Goal: Register for event/course

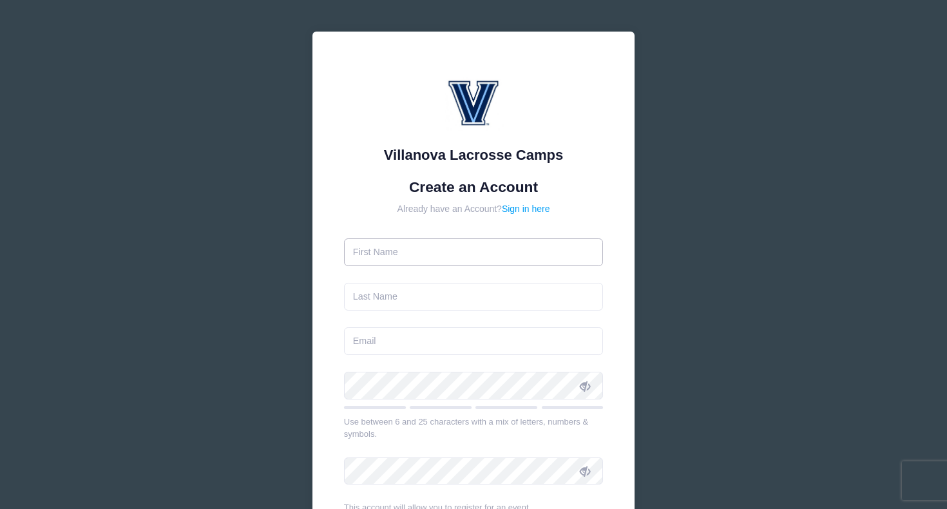
click at [426, 262] on input "text" at bounding box center [474, 252] width 260 height 28
type input "D"
type input "[PERSON_NAME]"
click at [439, 300] on input "text" at bounding box center [474, 297] width 260 height 28
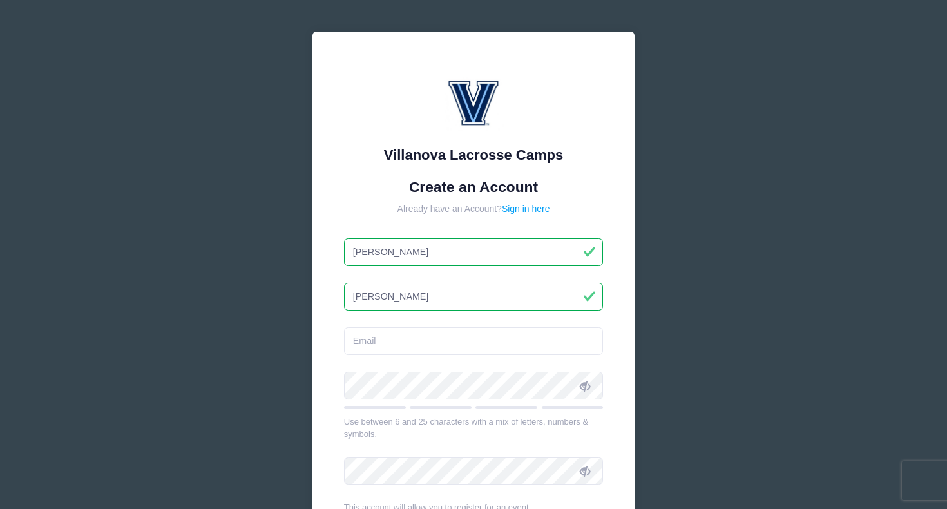
type input "[PERSON_NAME]"
click at [401, 345] on input "email" at bounding box center [474, 341] width 260 height 28
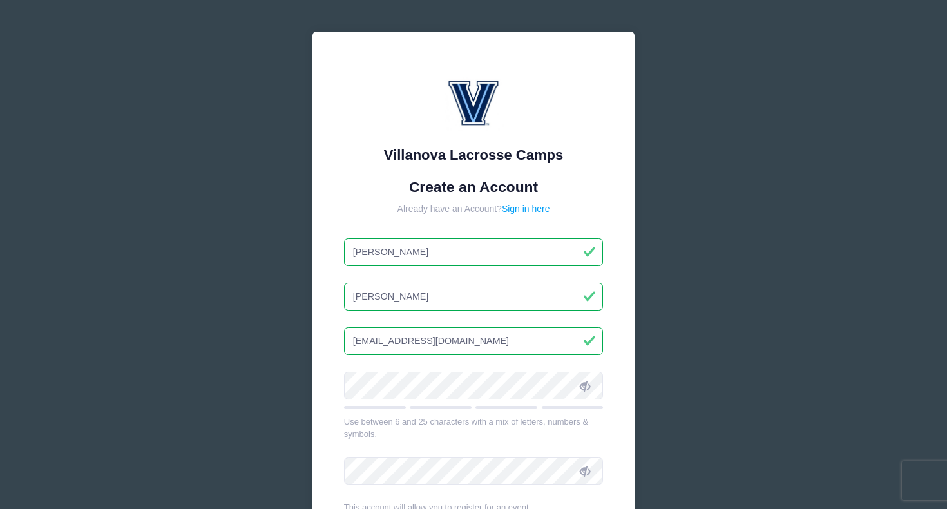
type input "[EMAIL_ADDRESS][DOMAIN_NAME]"
click at [588, 381] on icon at bounding box center [585, 386] width 10 height 10
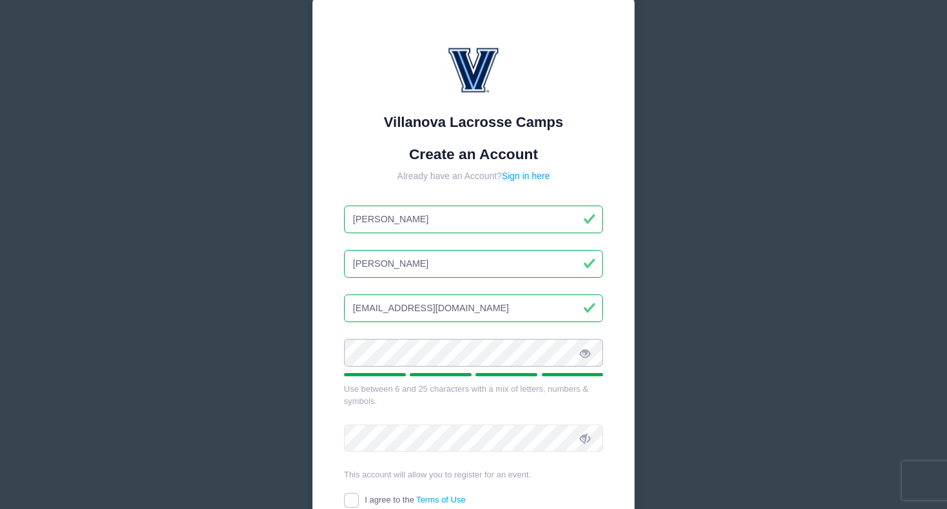
scroll to position [33, 0]
click at [586, 443] on icon at bounding box center [585, 438] width 10 height 10
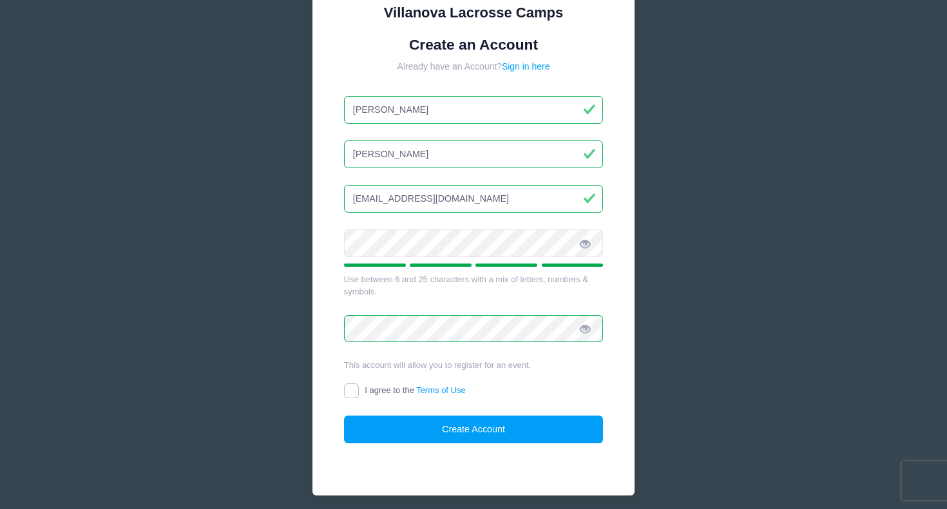
scroll to position [144, 0]
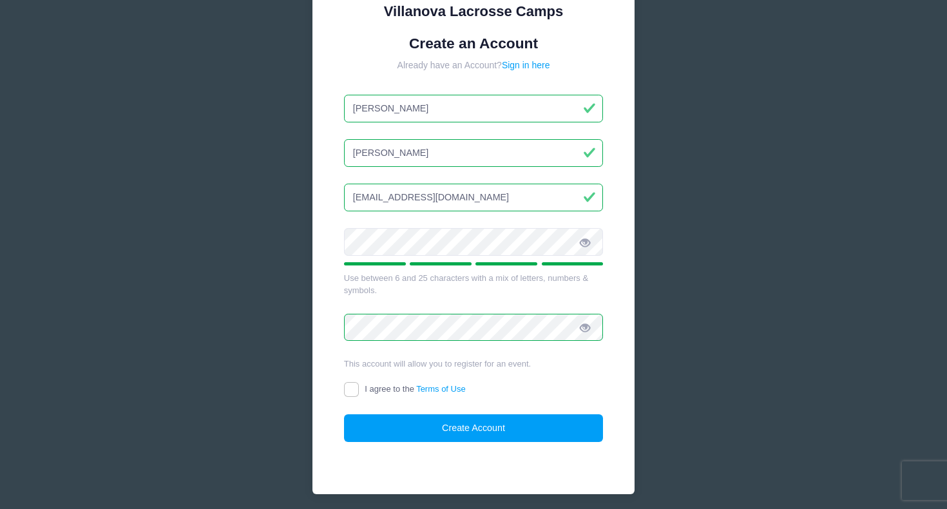
click at [385, 389] on span "I agree to the Terms of Use" at bounding box center [415, 389] width 100 height 10
click at [359, 389] on input "I agree to the Terms of Use" at bounding box center [351, 389] width 15 height 15
checkbox input "true"
click at [415, 454] on div "Villanova Lacrosse Camps Create an Account Already have an Account? Sign in her…" at bounding box center [473, 191] width 322 height 607
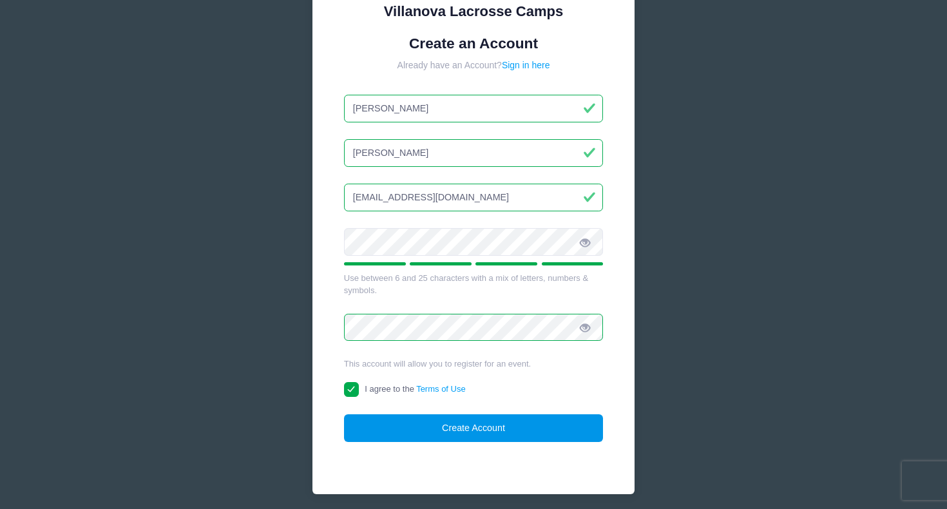
click at [415, 430] on button "Create Account" at bounding box center [474, 428] width 260 height 28
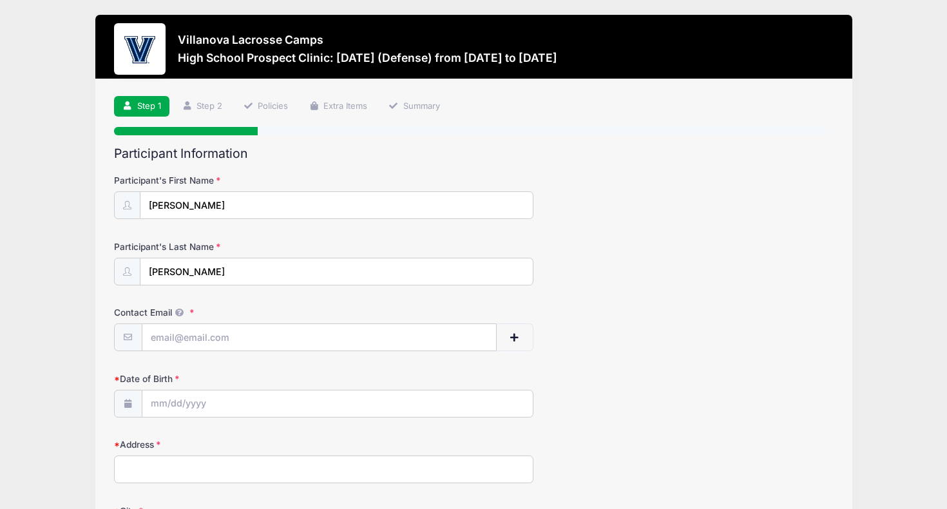
scroll to position [48, 0]
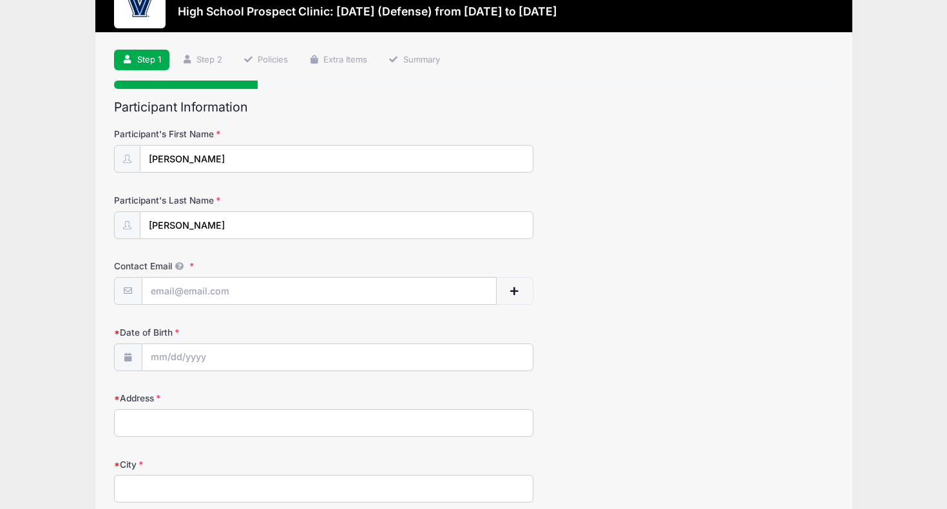
click at [561, 313] on form "Participant's First Name Deven Participant's Last Name Shah Contact Email Conta…" at bounding box center [473, 480] width 719 height 705
click at [299, 286] on input "Contact Email" at bounding box center [319, 292] width 354 height 28
type input "[EMAIL_ADDRESS][DOMAIN_NAME]"
click at [247, 356] on input "Date of Birth" at bounding box center [337, 358] width 390 height 28
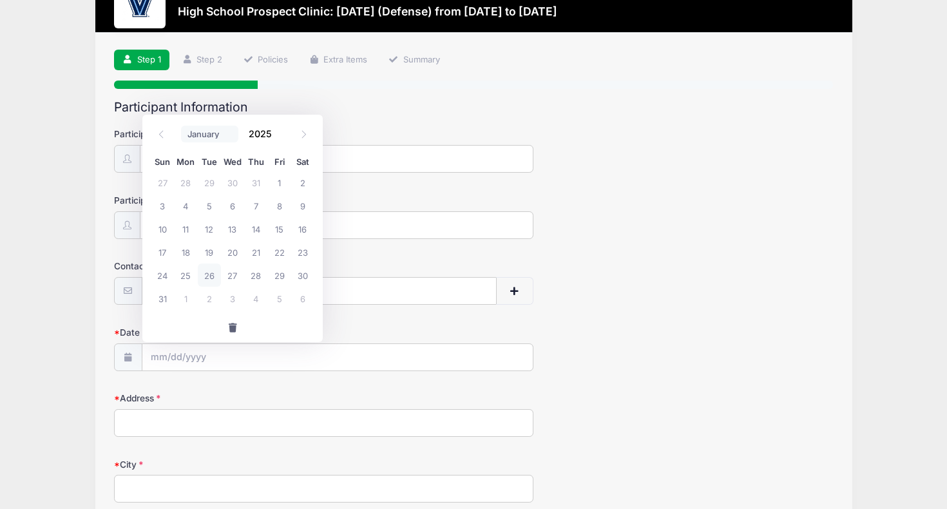
click at [205, 134] on select "January February March April May June July August September October November De…" at bounding box center [209, 134] width 57 height 17
click at [181, 126] on select "January February March April May June July August September October November De…" at bounding box center [209, 134] width 57 height 17
click at [200, 133] on select "January February March April May June July August September October November De…" at bounding box center [209, 134] width 57 height 17
select select "10"
click at [181, 126] on select "January February March April May June July August September October November De…" at bounding box center [209, 134] width 57 height 17
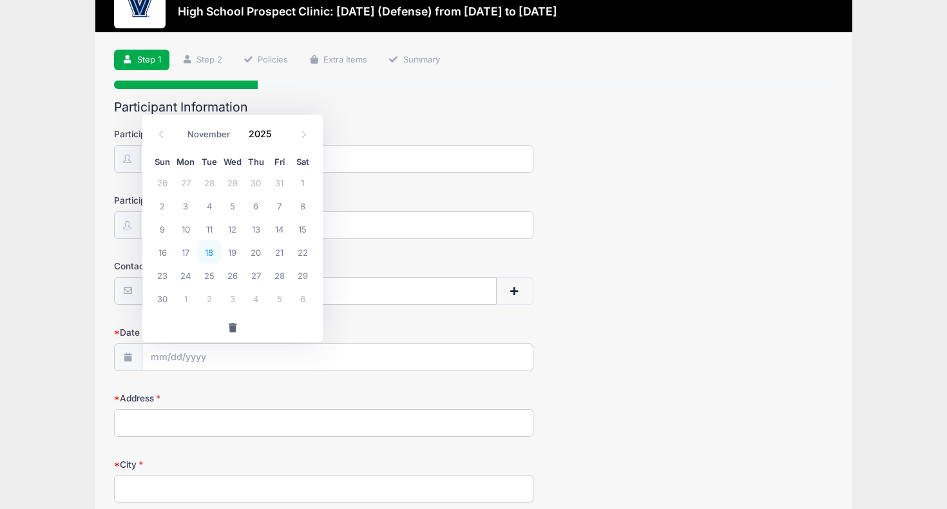
click at [215, 257] on span "18" at bounding box center [209, 251] width 23 height 23
type input "11/18/2025"
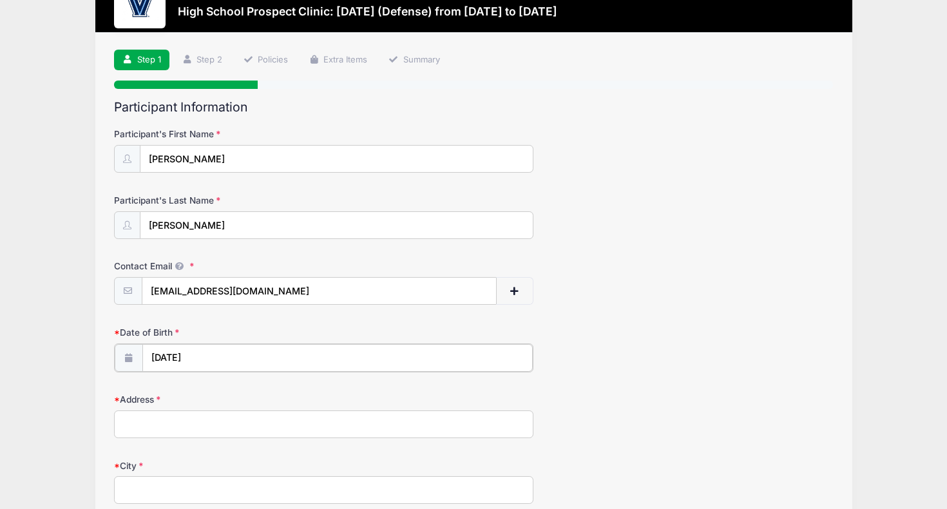
click at [218, 364] on input "11/18/2025" at bounding box center [337, 358] width 390 height 28
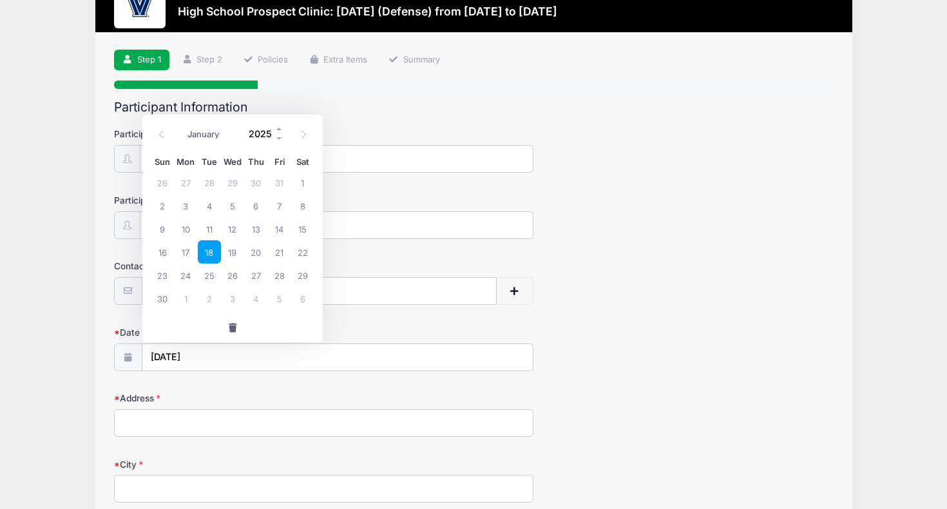
click at [256, 133] on input "2025" at bounding box center [263, 133] width 42 height 19
type input "2008"
click at [212, 256] on span "18" at bounding box center [209, 251] width 23 height 23
type input "11/18/2008"
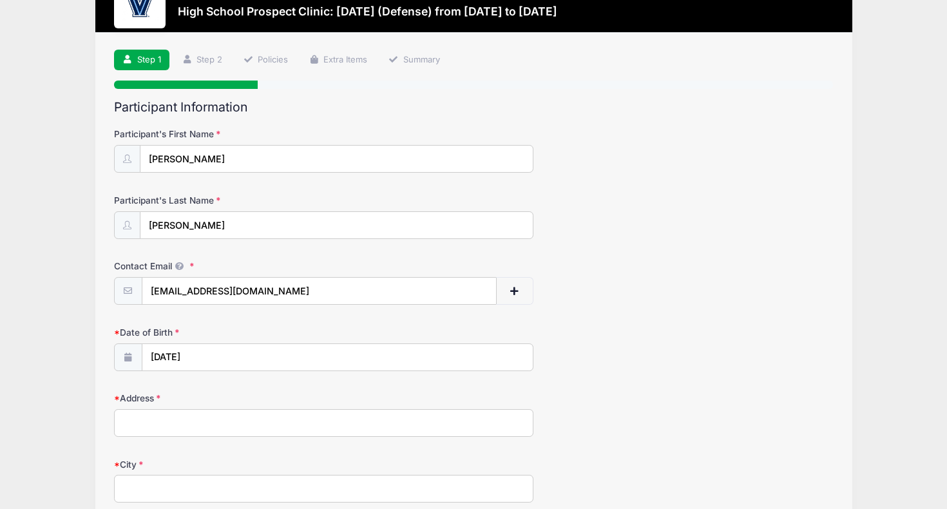
click at [236, 426] on input "Address" at bounding box center [323, 423] width 419 height 28
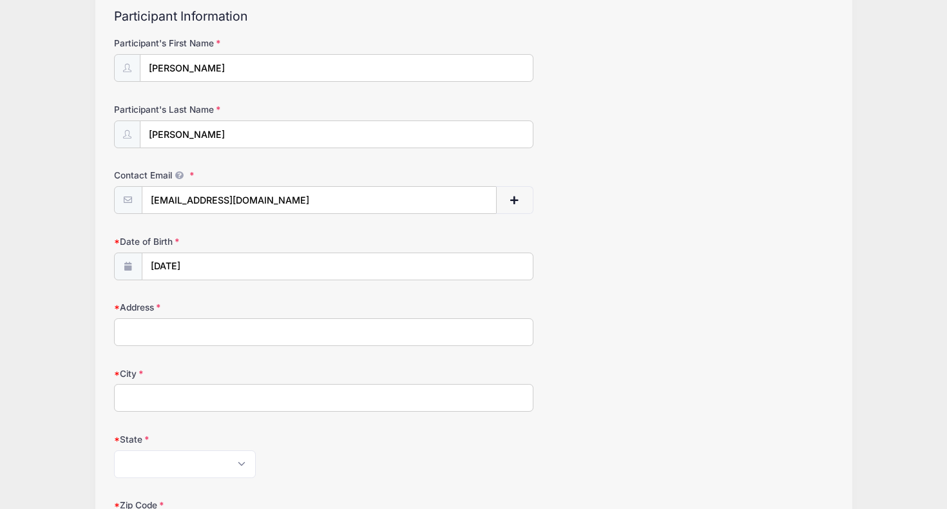
scroll to position [140, 0]
type input "531 Old Post Road"
click at [161, 391] on input "City" at bounding box center [323, 397] width 419 height 28
type input "Wyckoff"
click at [155, 450] on select "Alabama Alaska American Samoa Arizona Arkansas Armed Forces Africa Armed Forces…" at bounding box center [185, 464] width 142 height 28
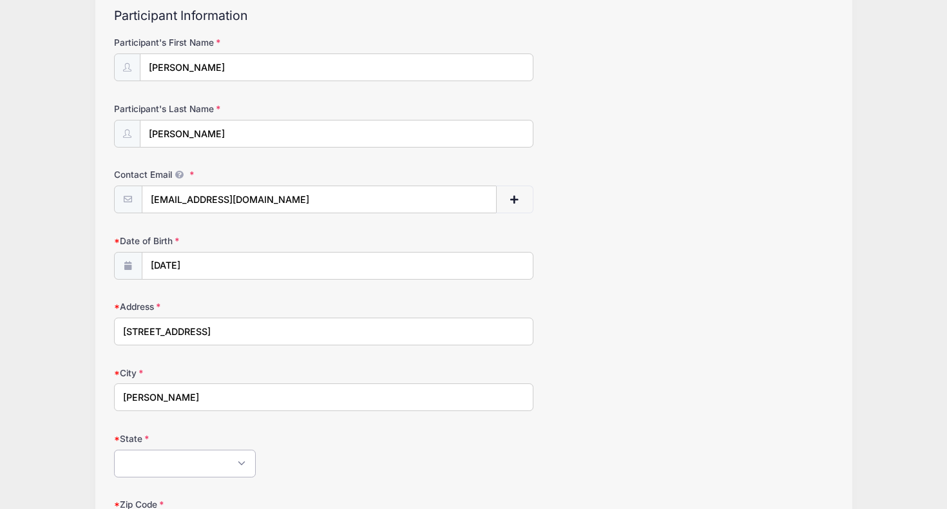
select select "NJ"
click at [114, 450] on select "Alabama Alaska American Samoa Arizona Arkansas Armed Forces Africa Armed Forces…" at bounding box center [185, 464] width 142 height 28
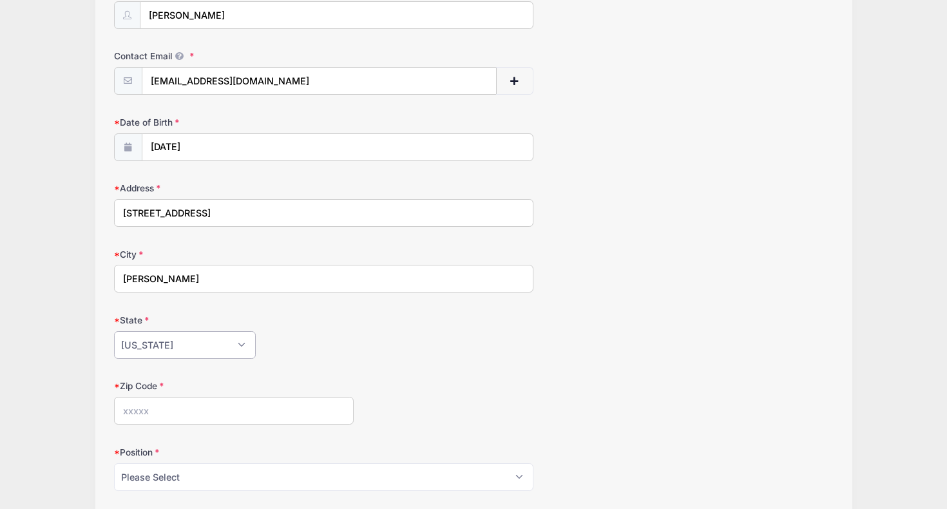
scroll to position [260, 0]
click at [211, 406] on input "Zip Code" at bounding box center [234, 409] width 240 height 28
type input "07450"
drag, startPoint x: 191, startPoint y: 210, endPoint x: 0, endPoint y: 210, distance: 191.3
click at [0, 210] on div "Villanova Lacrosse Camps High School Prospect Clinic: October 19 (Defense) from…" at bounding box center [473, 239] width 947 height 999
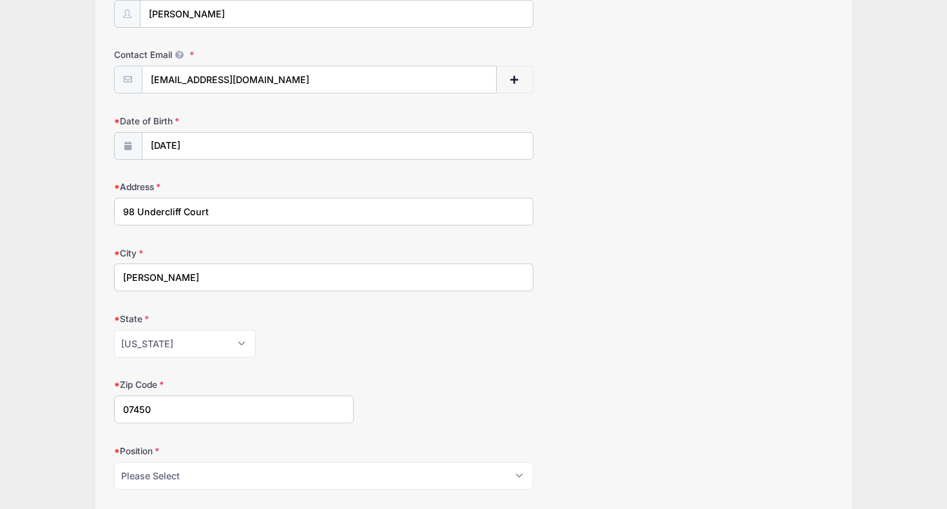
type input "98 Undercliff Court"
click at [165, 271] on input "Wyckoff" at bounding box center [323, 277] width 419 height 28
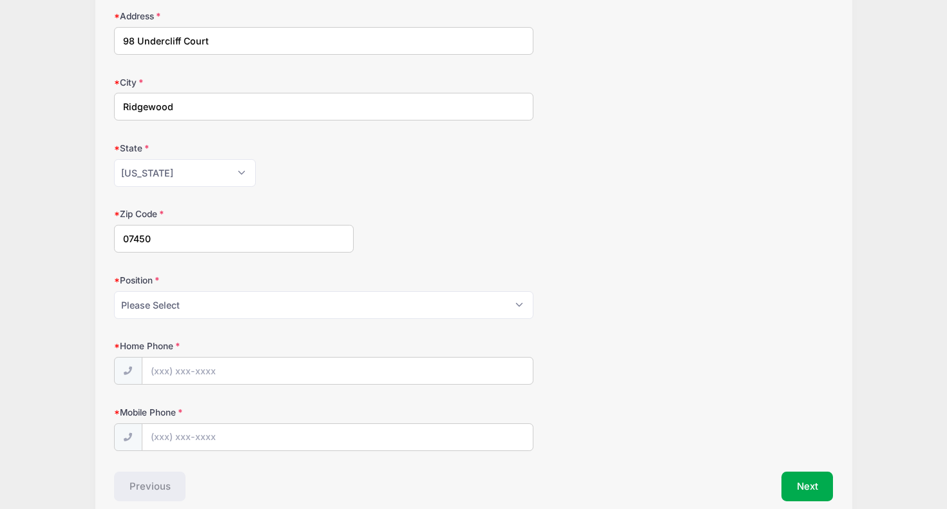
scroll to position [457, 0]
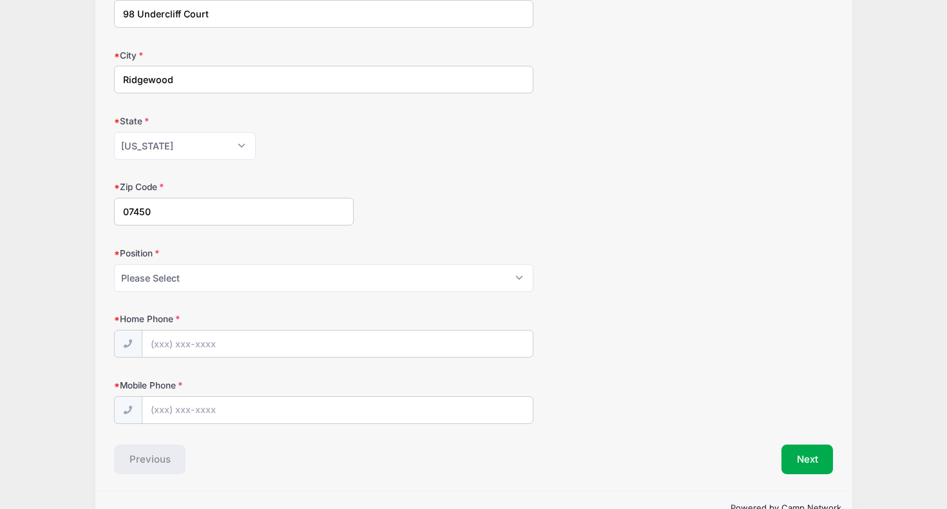
type input "Ridgewood"
click at [216, 285] on select "Please Select Goalie Middie Defense Attack FOGO LSM" at bounding box center [323, 278] width 419 height 28
select select "Defense"
click at [114, 264] on select "Please Select Goalie Middie Defense Attack FOGO LSM" at bounding box center [323, 278] width 419 height 28
click at [235, 341] on input "Home Phone" at bounding box center [337, 344] width 390 height 28
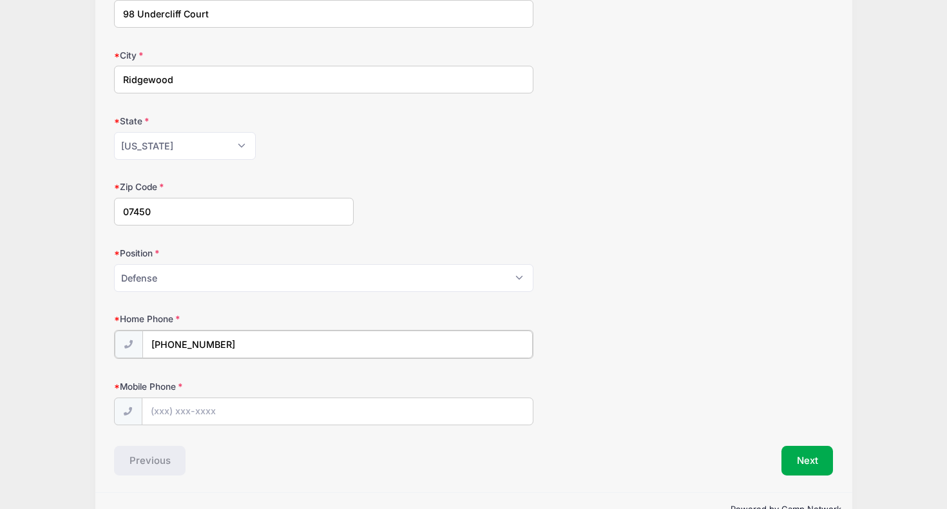
type input "(201) 566-7315"
click at [201, 401] on input "Mobile Phone" at bounding box center [337, 411] width 390 height 28
click at [201, 404] on input "Mobile Phone" at bounding box center [337, 411] width 390 height 28
type input "(201) 566-7315"
click at [271, 428] on div "Participant Information Participant's First Name Deven Participant's Last Name …" at bounding box center [473, 82] width 719 height 783
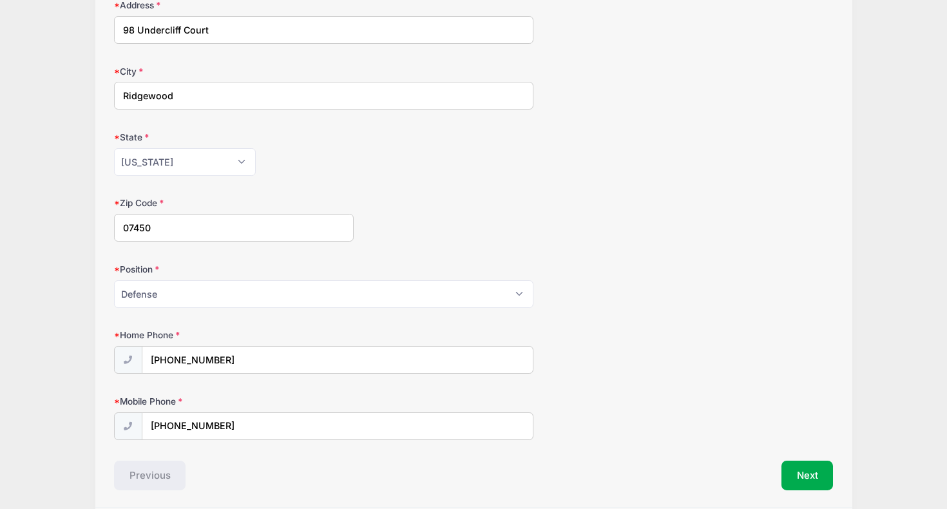
scroll to position [490, 0]
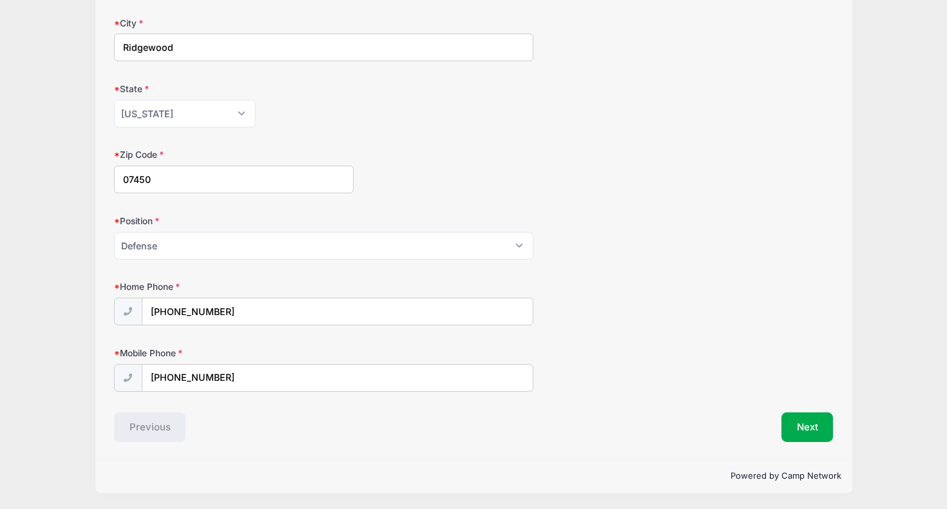
click at [828, 405] on div "Participant Information Participant's First Name Deven Participant's Last Name …" at bounding box center [473, 50] width 719 height 783
click at [815, 421] on button "Next" at bounding box center [807, 427] width 52 height 30
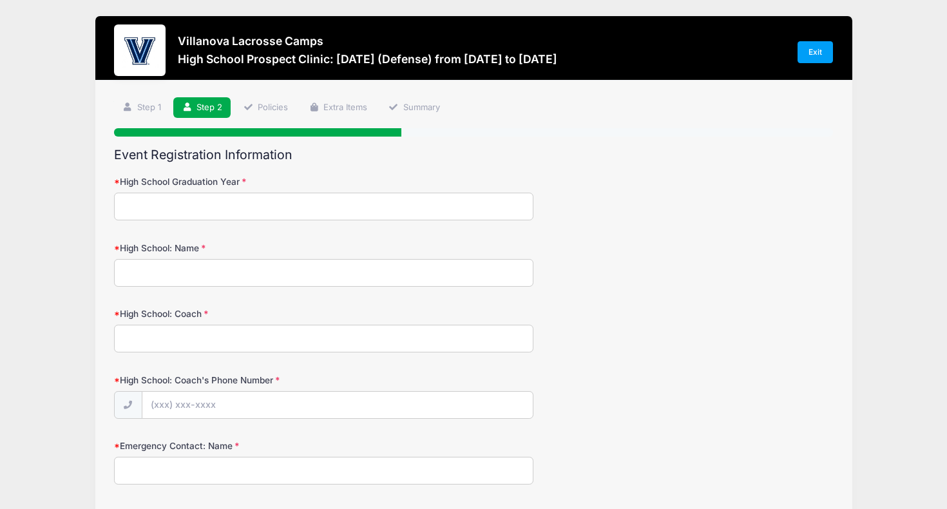
scroll to position [0, 0]
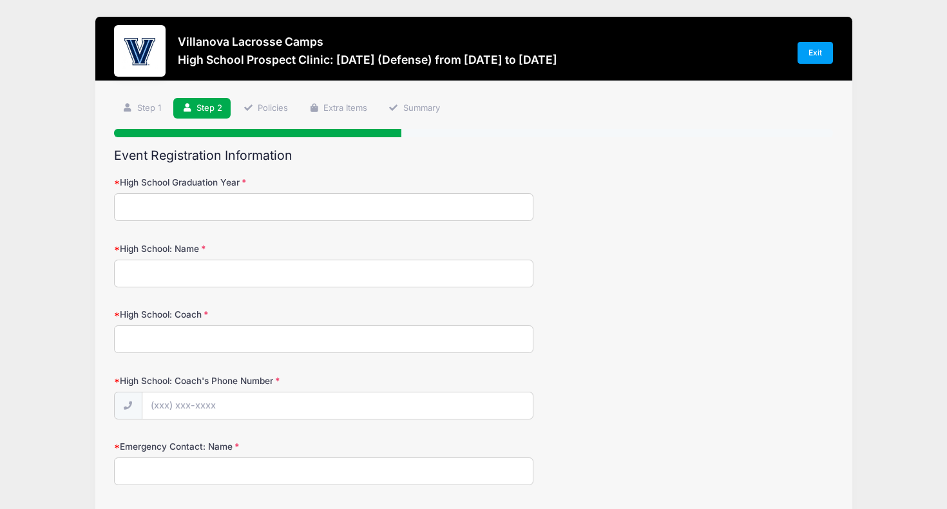
click at [351, 202] on input "High School Graduation Year" at bounding box center [323, 207] width 419 height 28
type input "2027"
click at [250, 276] on input "High School: Name" at bounding box center [323, 274] width 419 height 28
type input "Ridgewood High School"
click at [247, 350] on input "High School: Coach" at bounding box center [323, 339] width 419 height 28
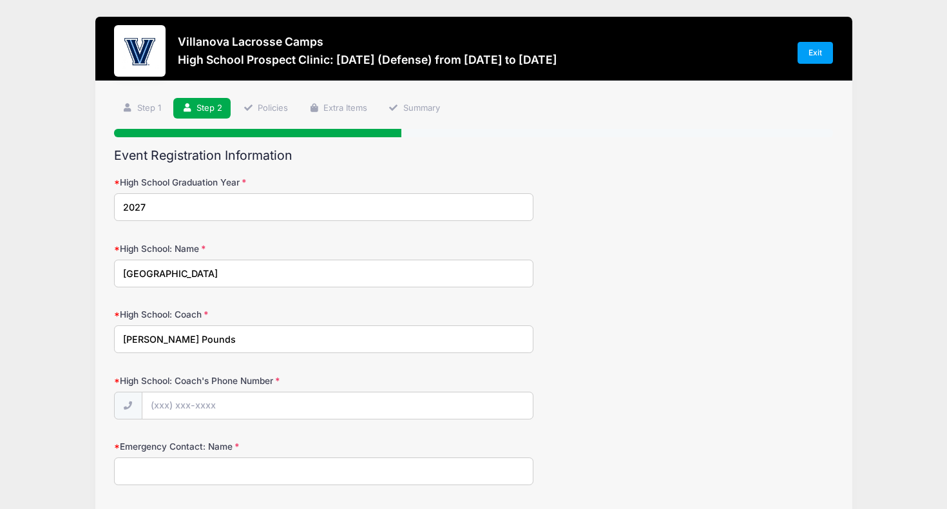
click at [238, 381] on label "High School: Coach's Phone Number" at bounding box center [234, 380] width 240 height 13
click at [238, 392] on input "High School: Coach's Phone Number" at bounding box center [337, 406] width 390 height 28
click at [152, 341] on input "Micheal Pounds" at bounding box center [323, 339] width 419 height 28
type input "Michael Pounds"
click at [196, 410] on input "High School: Coach's Phone Number" at bounding box center [337, 406] width 390 height 28
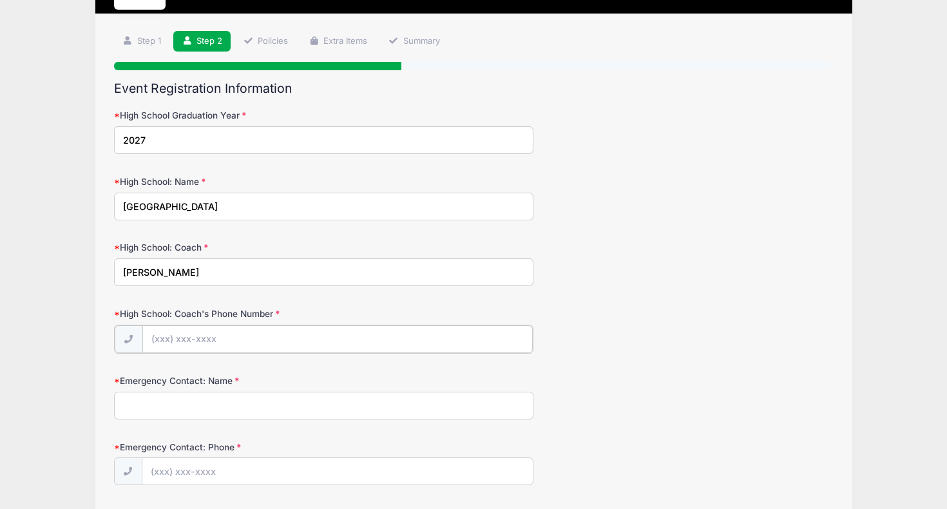
scroll to position [69, 0]
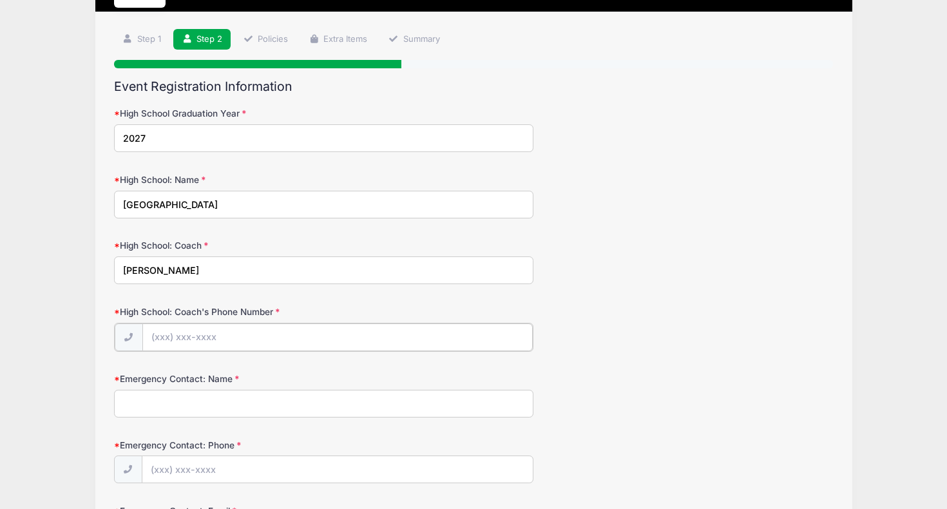
paste input "(201) 341-1614"
type input "(201) 341-1614"
click at [247, 405] on input "Emergency Contact: Name" at bounding box center [323, 402] width 419 height 28
type input "Asit Shah"
click at [225, 477] on input "Emergency Contact: Phone" at bounding box center [337, 469] width 390 height 28
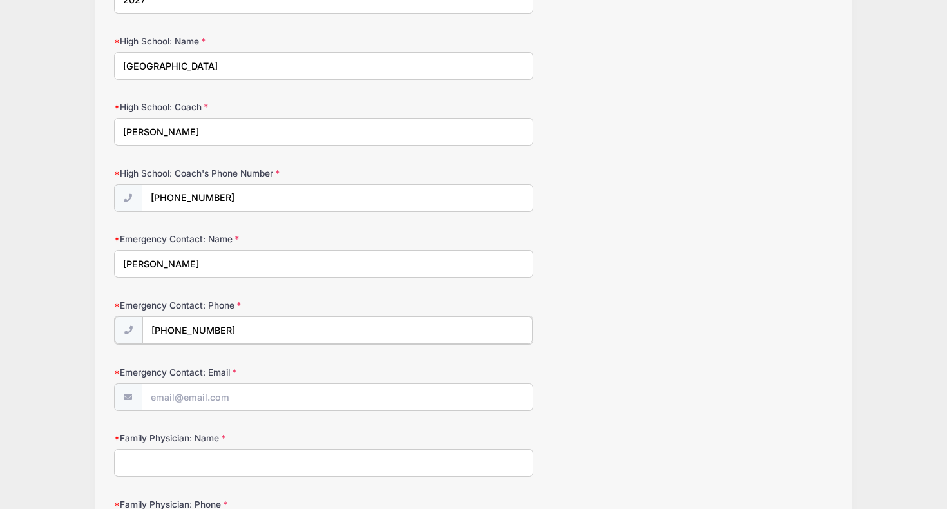
scroll to position [214, 0]
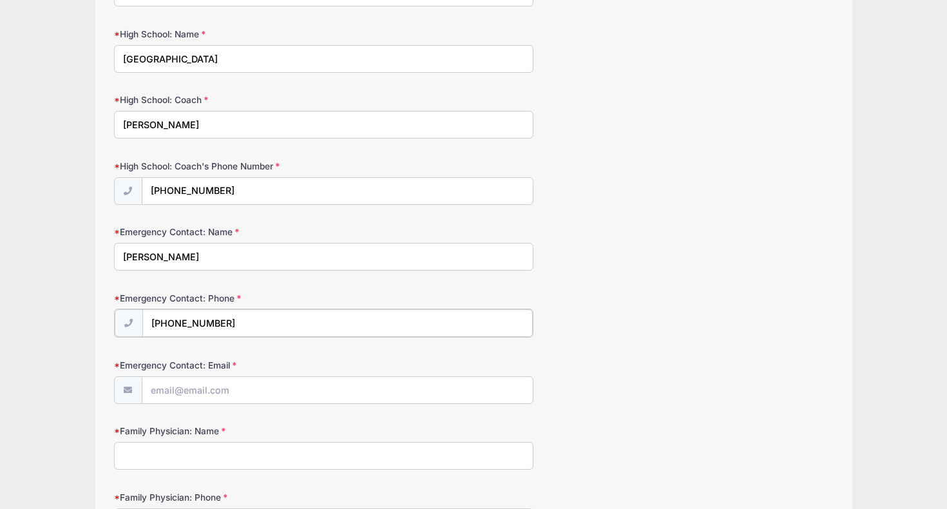
type input "(646) 831-3494"
click at [225, 390] on input "Emergency Contact: Email" at bounding box center [337, 390] width 390 height 28
type input "asithshahmd@yahoo.com"
click at [238, 453] on input "Family Physician: Name" at bounding box center [323, 455] width 419 height 28
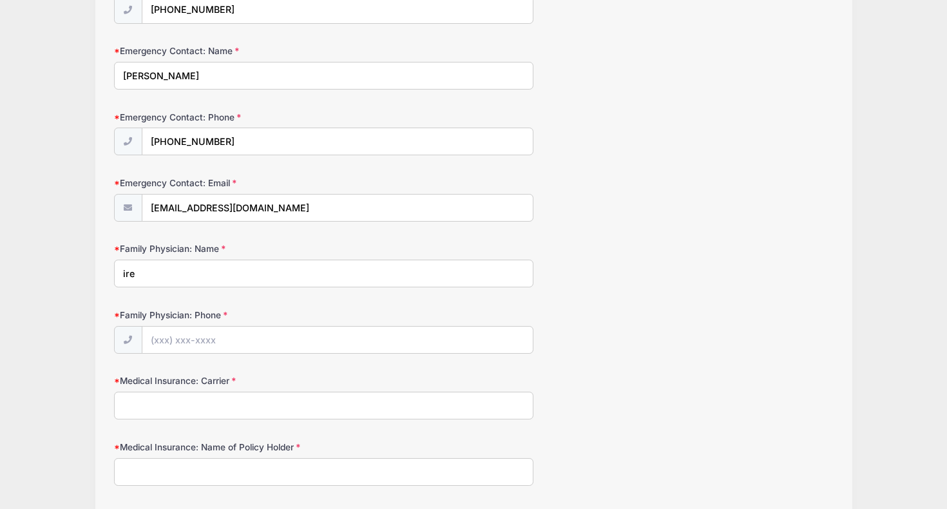
scroll to position [397, 0]
type input "irene Shevelev"
click at [171, 348] on input "Family Physician: Phone" at bounding box center [337, 339] width 390 height 28
paste input "(201) 652-1888"
type input "(201) 652-1888"
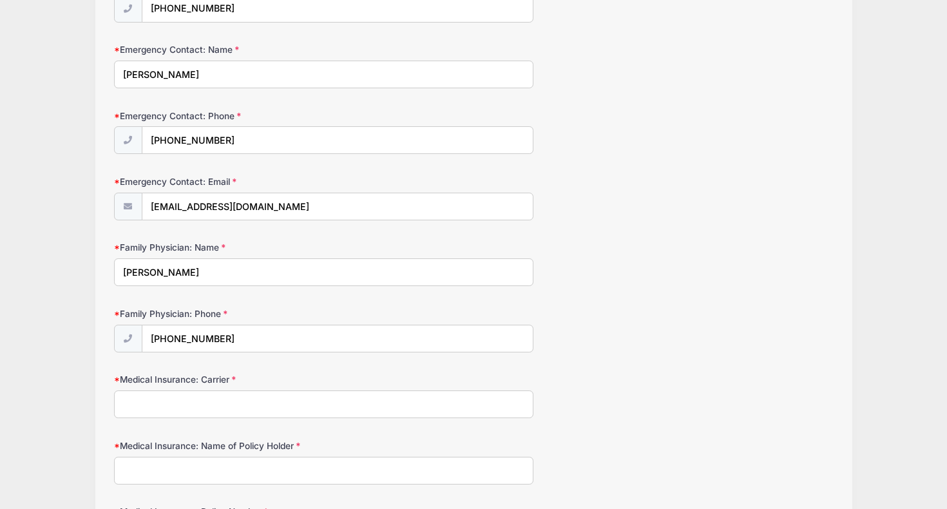
click at [187, 405] on input "Medical Insurance: Carrier" at bounding box center [323, 404] width 419 height 28
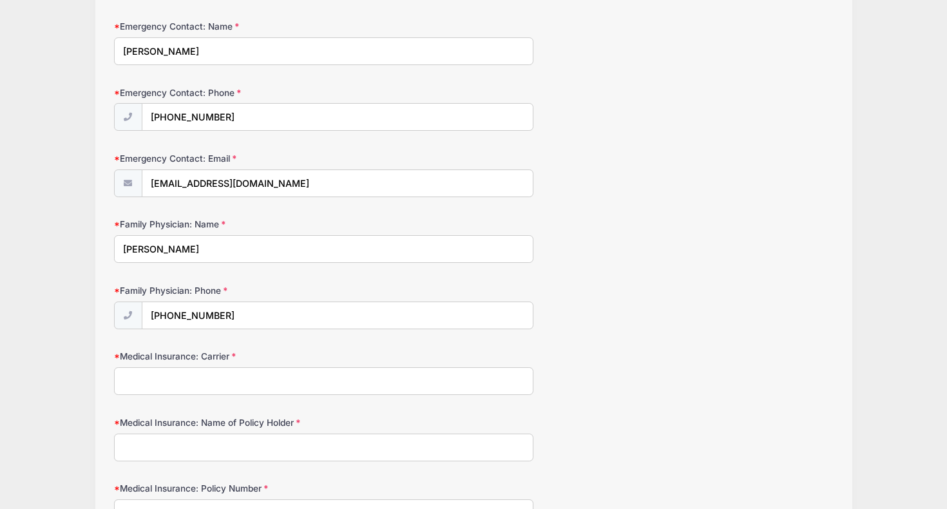
scroll to position [421, 0]
type input "Cigna"
click at [221, 446] on input "Medical Insurance: Name of Policy Holder" at bounding box center [323, 446] width 419 height 28
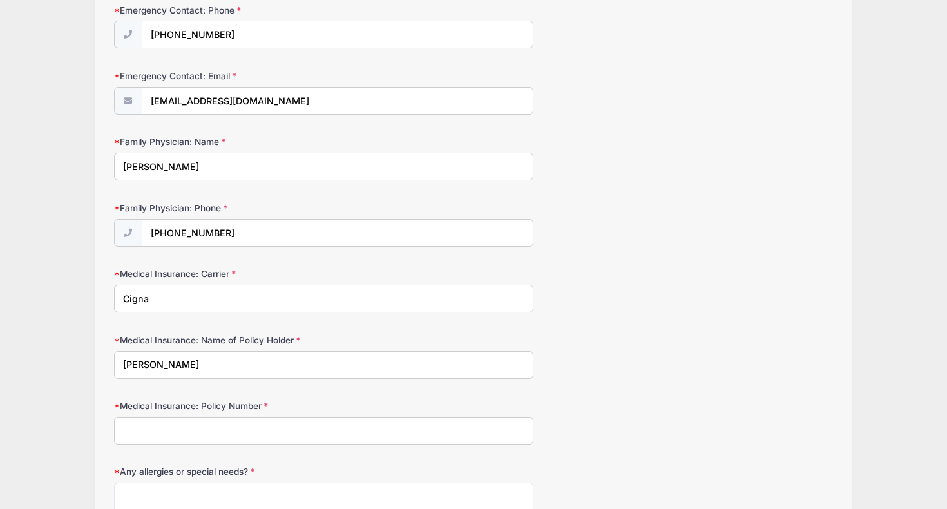
scroll to position [505, 0]
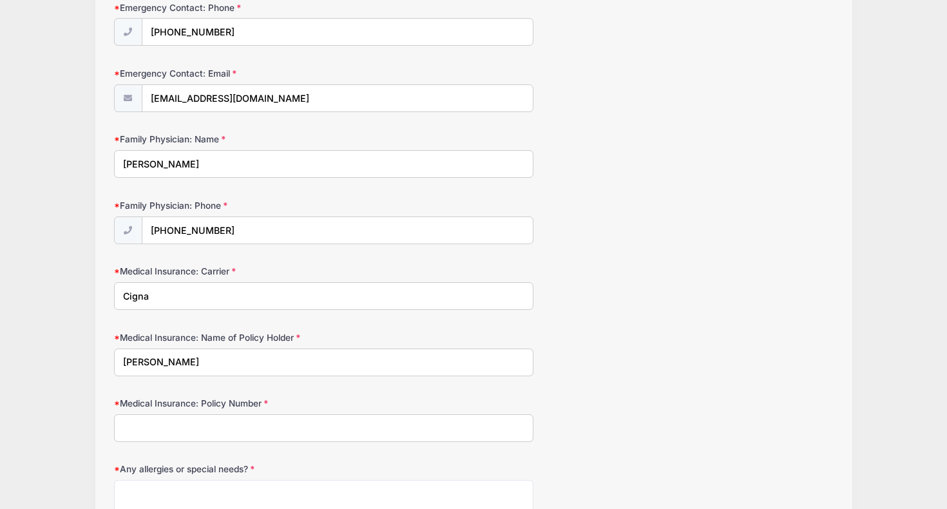
type input "Neelam Shah"
click at [212, 435] on input "Medical Insurance: Policy Number" at bounding box center [323, 428] width 419 height 28
paste input "U90499207 01"
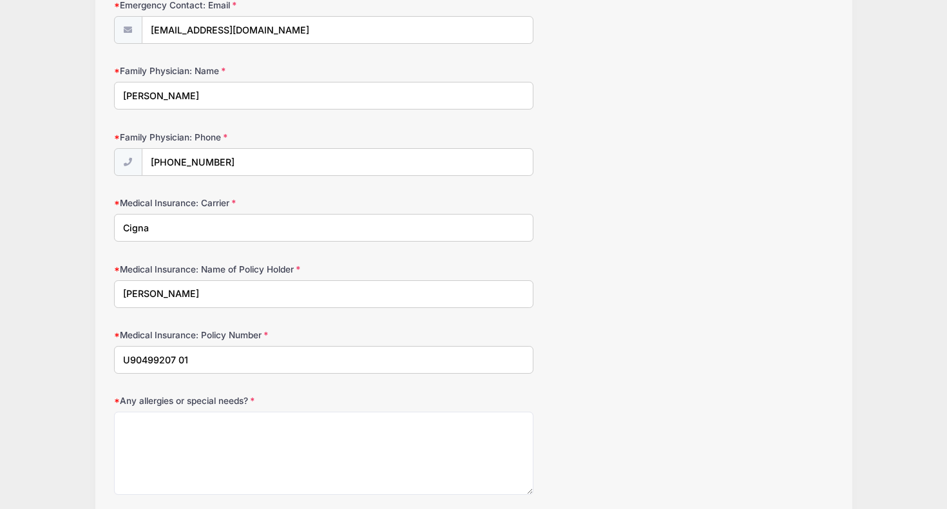
scroll to position [575, 0]
type input "U90499207 01"
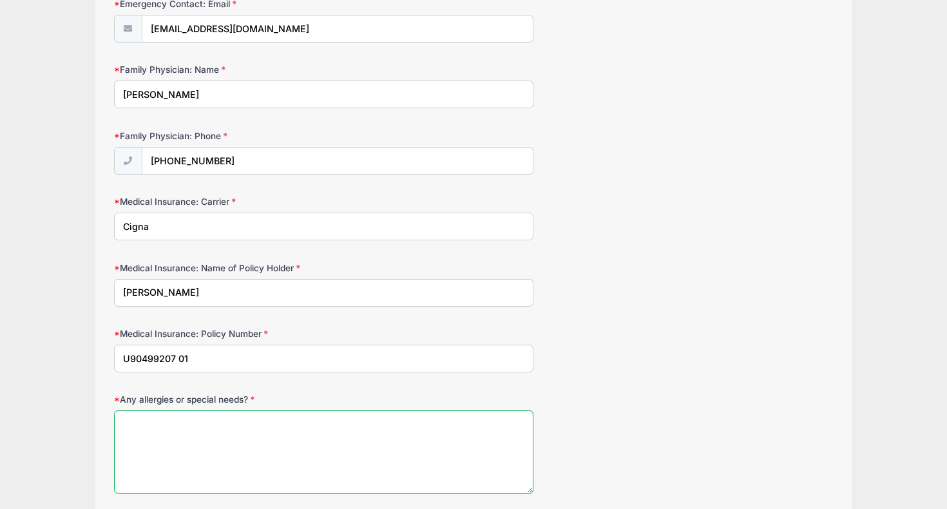
click at [183, 423] on textarea "Any allergies or special needs?" at bounding box center [323, 451] width 419 height 83
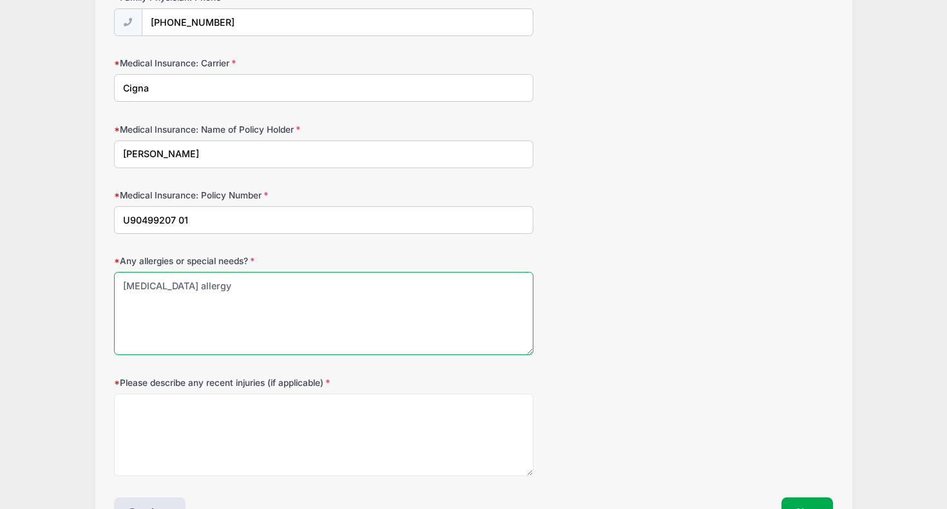
scroll to position [753, 0]
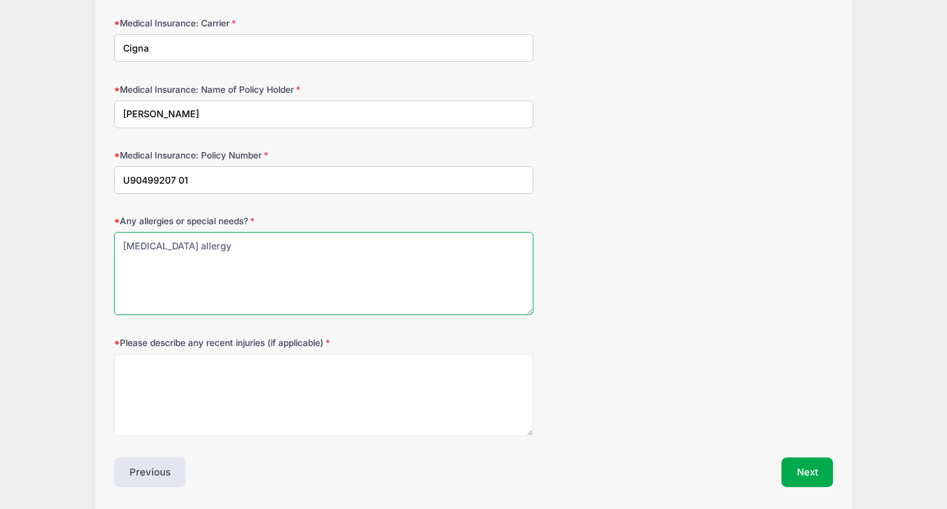
type textarea "Sulfa allergy"
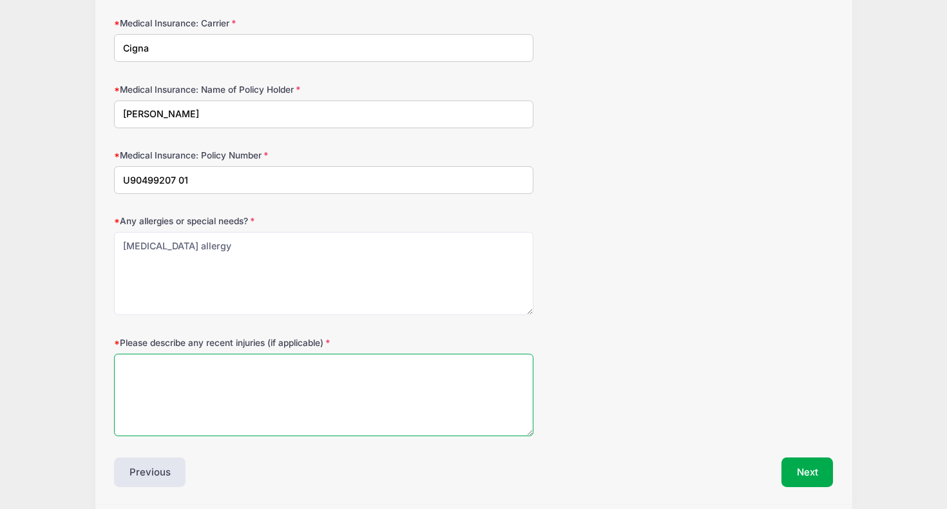
click at [222, 370] on textarea "Please describe any recent injuries (if applicable)" at bounding box center [323, 395] width 419 height 83
type textarea "N/A"
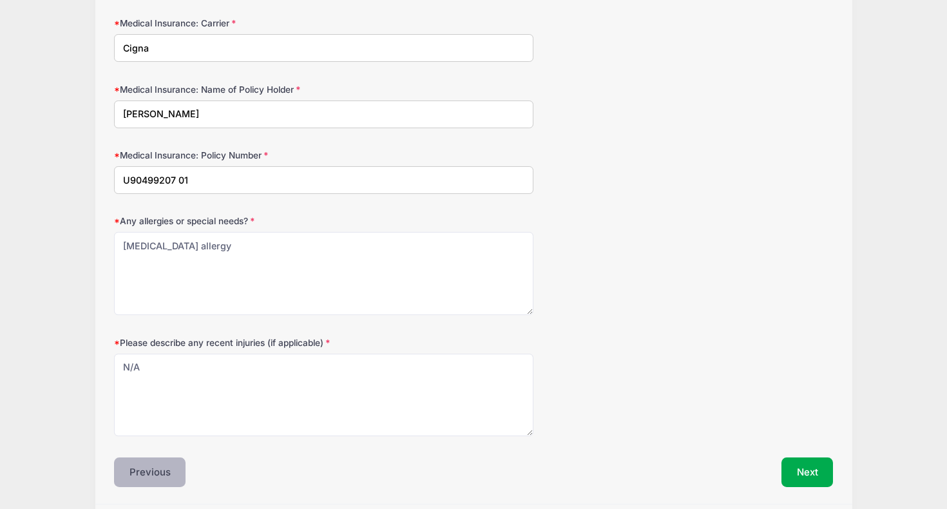
click at [153, 473] on button "Previous" at bounding box center [150, 472] width 72 height 30
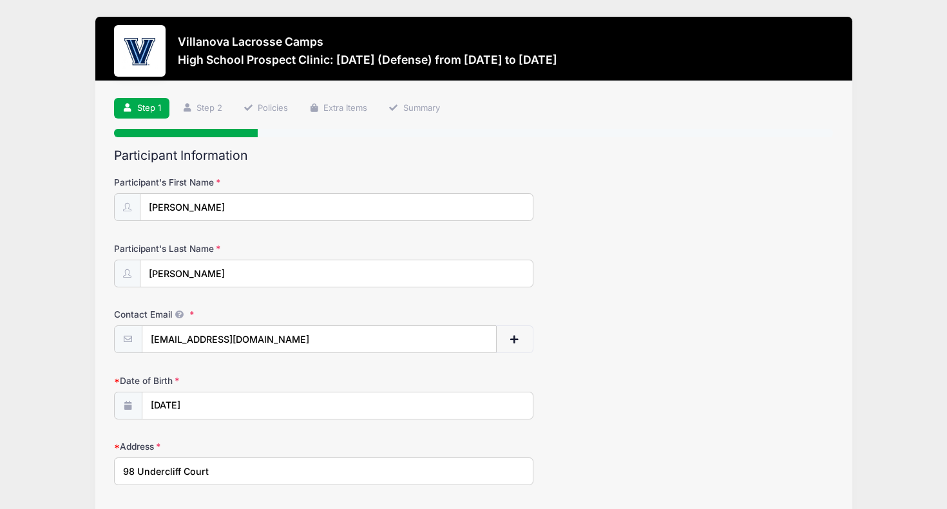
scroll to position [490, 0]
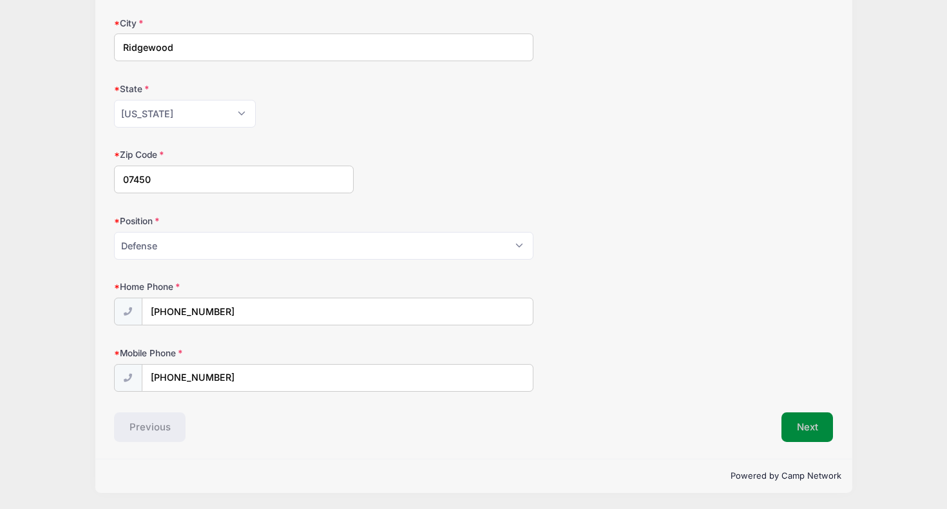
click at [784, 418] on button "Next" at bounding box center [807, 427] width 52 height 30
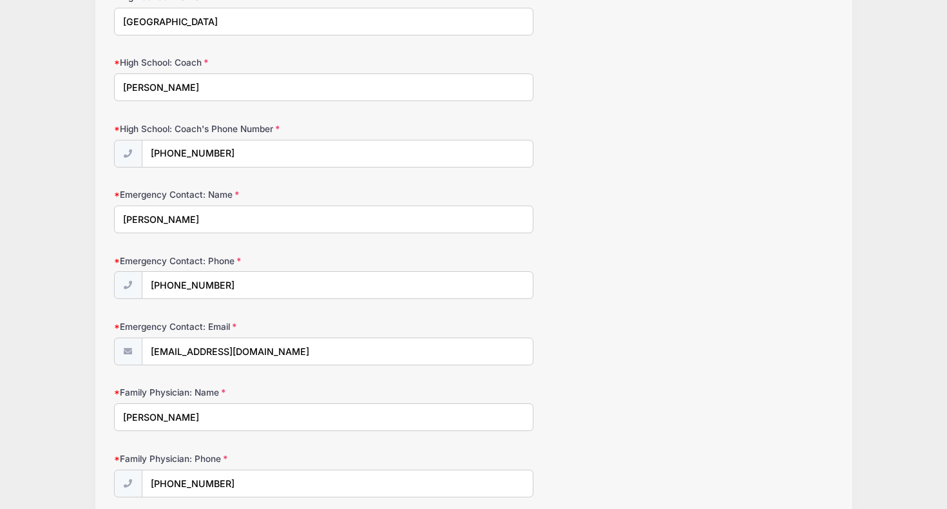
scroll to position [798, 0]
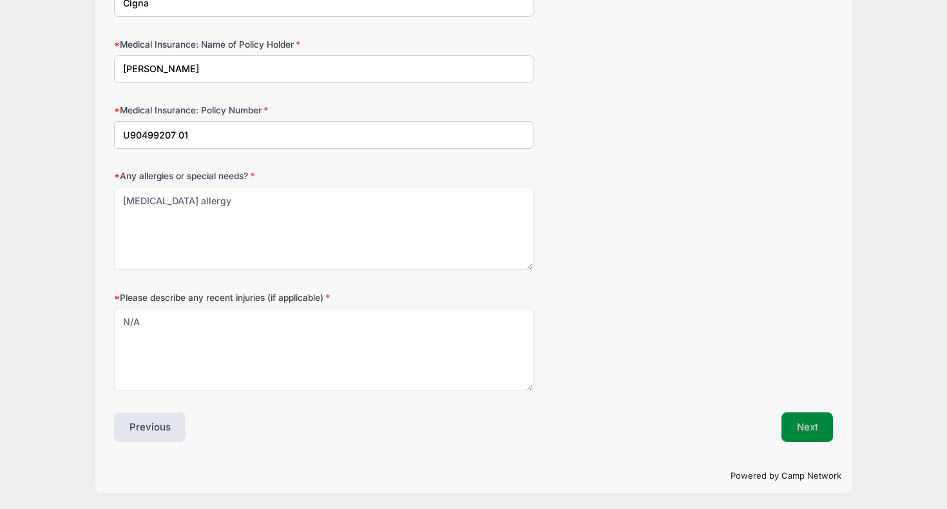
click at [787, 424] on button "Next" at bounding box center [807, 427] width 52 height 30
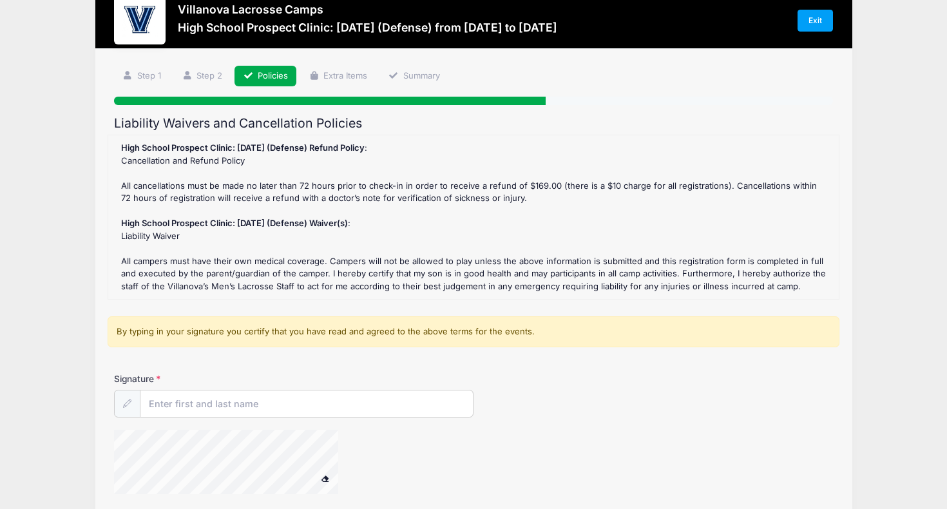
scroll to position [42, 0]
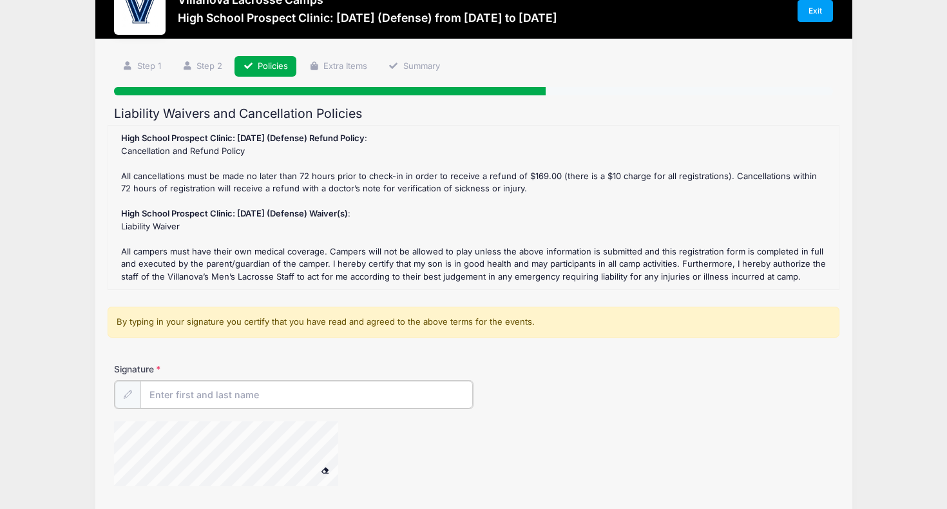
click at [338, 395] on input "Signature" at bounding box center [306, 395] width 332 height 28
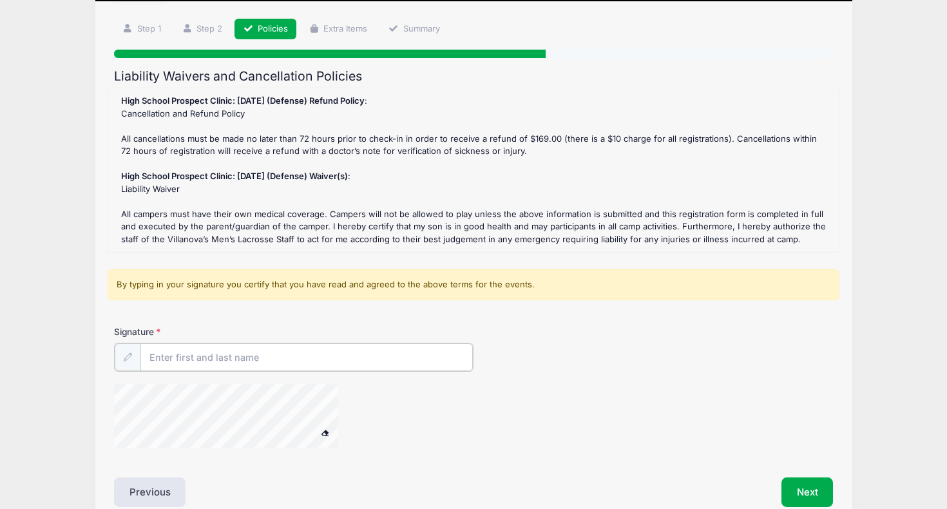
scroll to position [92, 0]
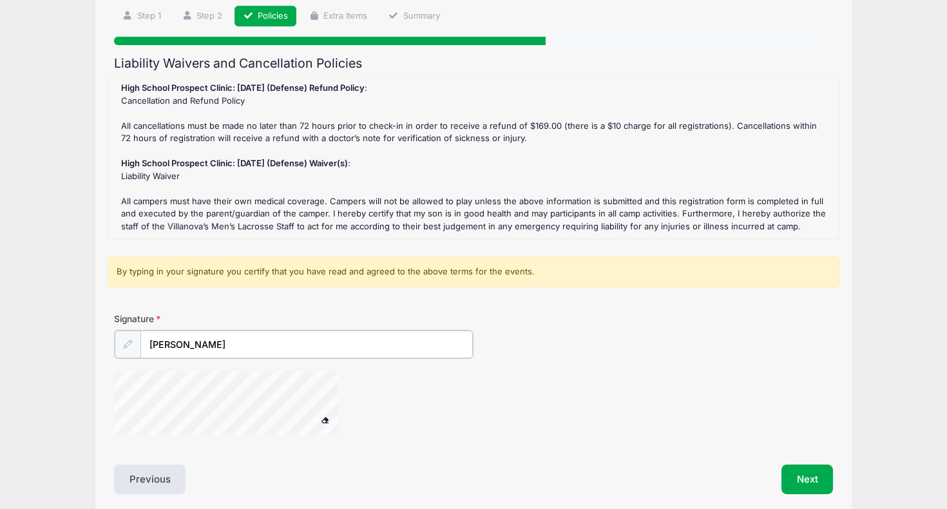
type input "Deven Shah"
click at [777, 484] on div "Next" at bounding box center [656, 478] width 366 height 30
click at [783, 483] on button "Next" at bounding box center [807, 478] width 52 height 30
click at [297, 360] on div "Signature Deven Shah" at bounding box center [474, 379] width 732 height 134
click at [398, 353] on div "Signature Deven Shah" at bounding box center [474, 379] width 732 height 134
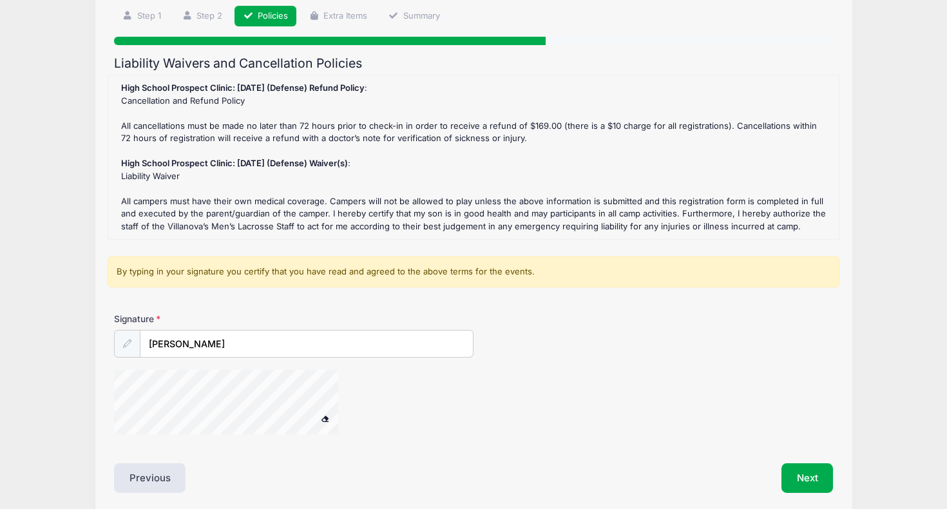
scroll to position [142, 0]
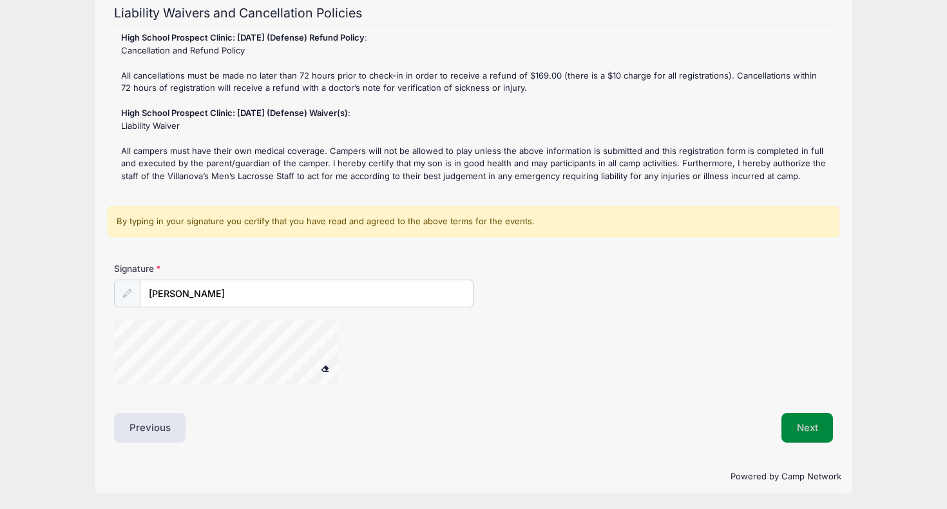
click at [821, 420] on button "Next" at bounding box center [807, 428] width 52 height 30
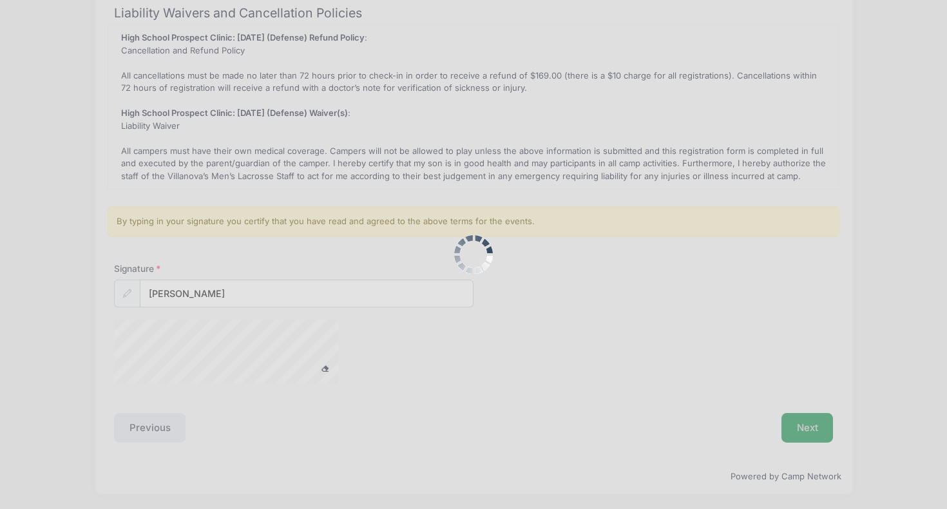
scroll to position [0, 0]
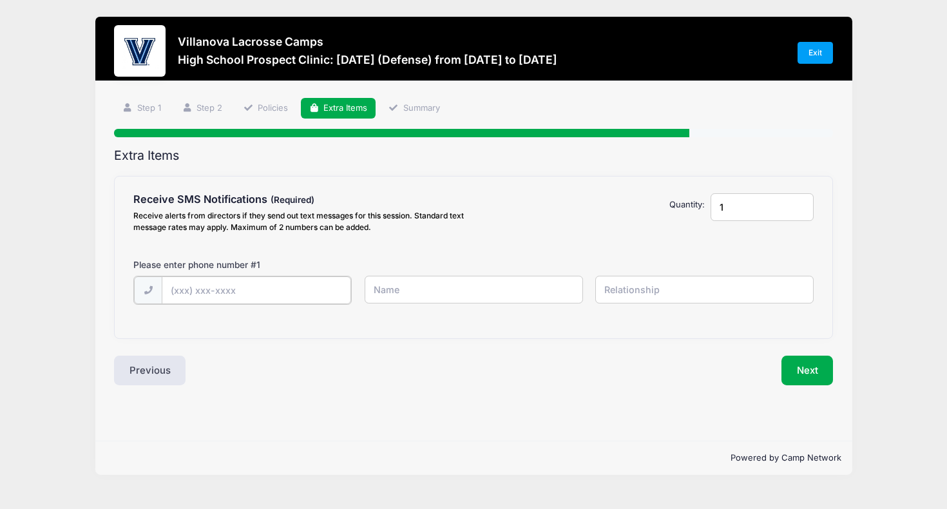
click at [0, 0] on input "text" at bounding box center [0, 0] width 0 height 0
type input "(201) 566-7315"
click at [0, 0] on input "text" at bounding box center [0, 0] width 0 height 0
type input "Deven Shah"
click at [0, 0] on input "text" at bounding box center [0, 0] width 0 height 0
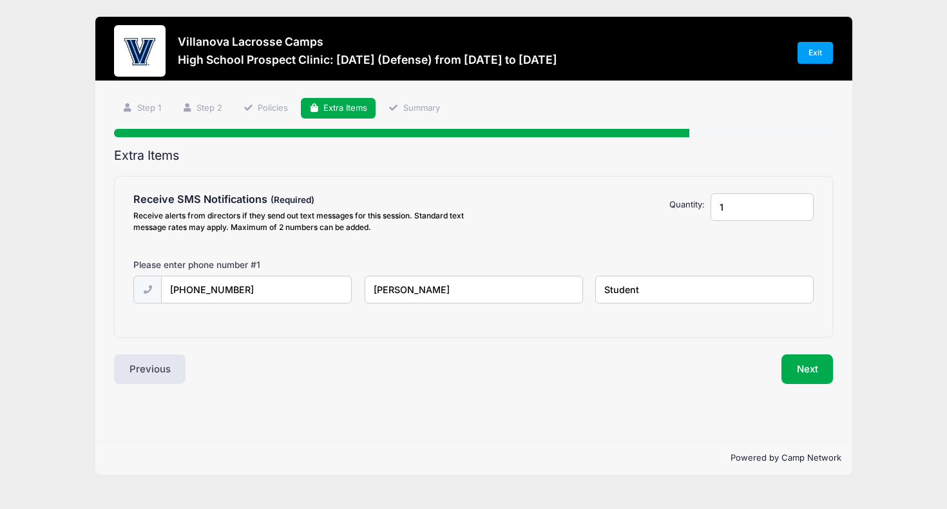
drag, startPoint x: 653, startPoint y: 288, endPoint x: 562, endPoint y: 288, distance: 90.8
click at [562, 288] on div "(201) 566-7315 Deven Shah Student" at bounding box center [473, 298] width 693 height 44
type input "Athlete"
click at [801, 368] on button "Next" at bounding box center [807, 369] width 52 height 30
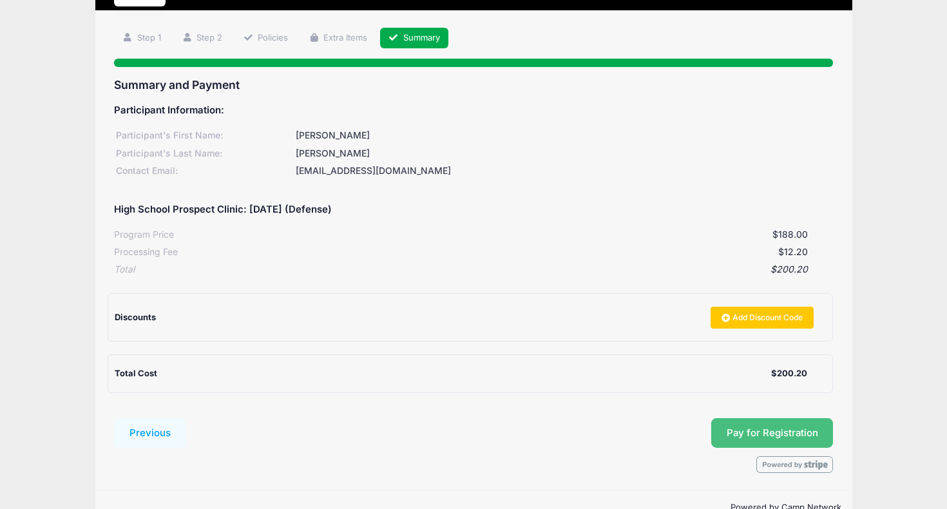
scroll to position [75, 0]
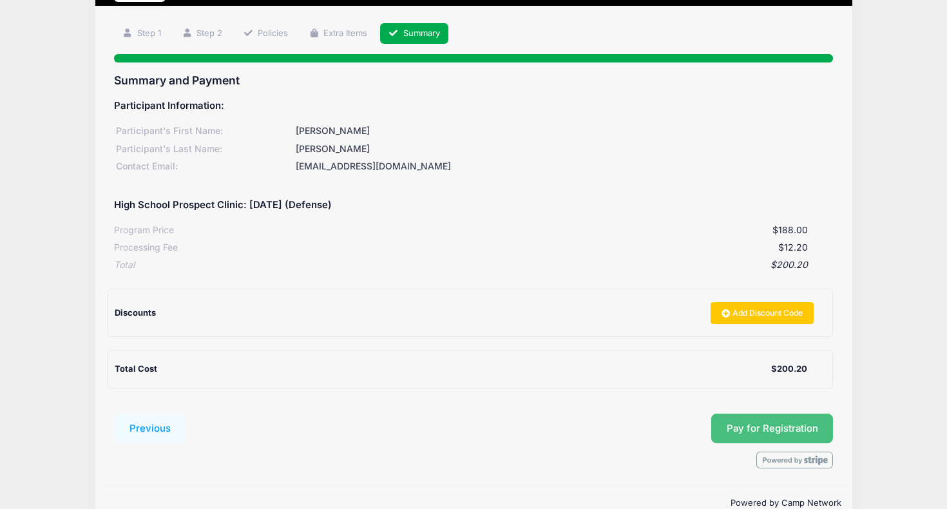
click at [779, 427] on span "Pay for Registration" at bounding box center [772, 429] width 91 height 12
